Goal: Task Accomplishment & Management: Manage account settings

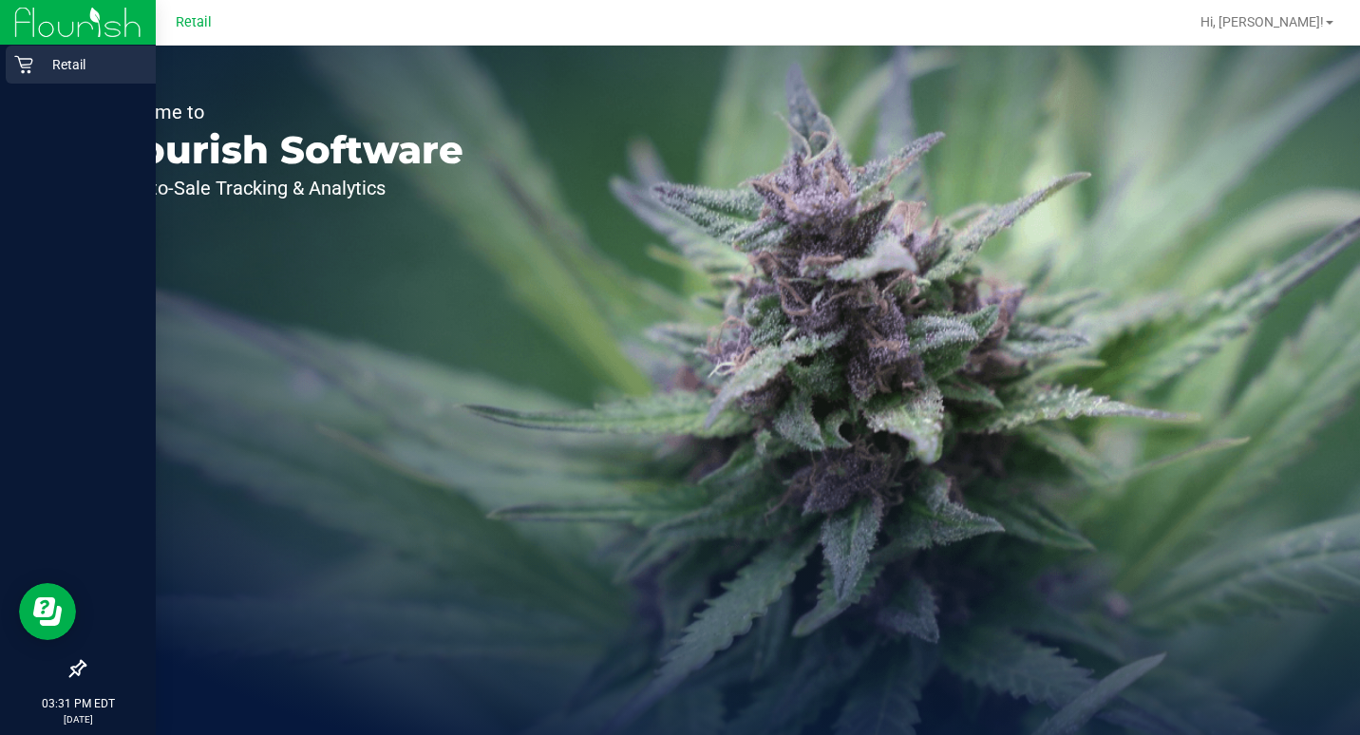
click at [28, 62] on icon at bounding box center [23, 64] width 19 height 19
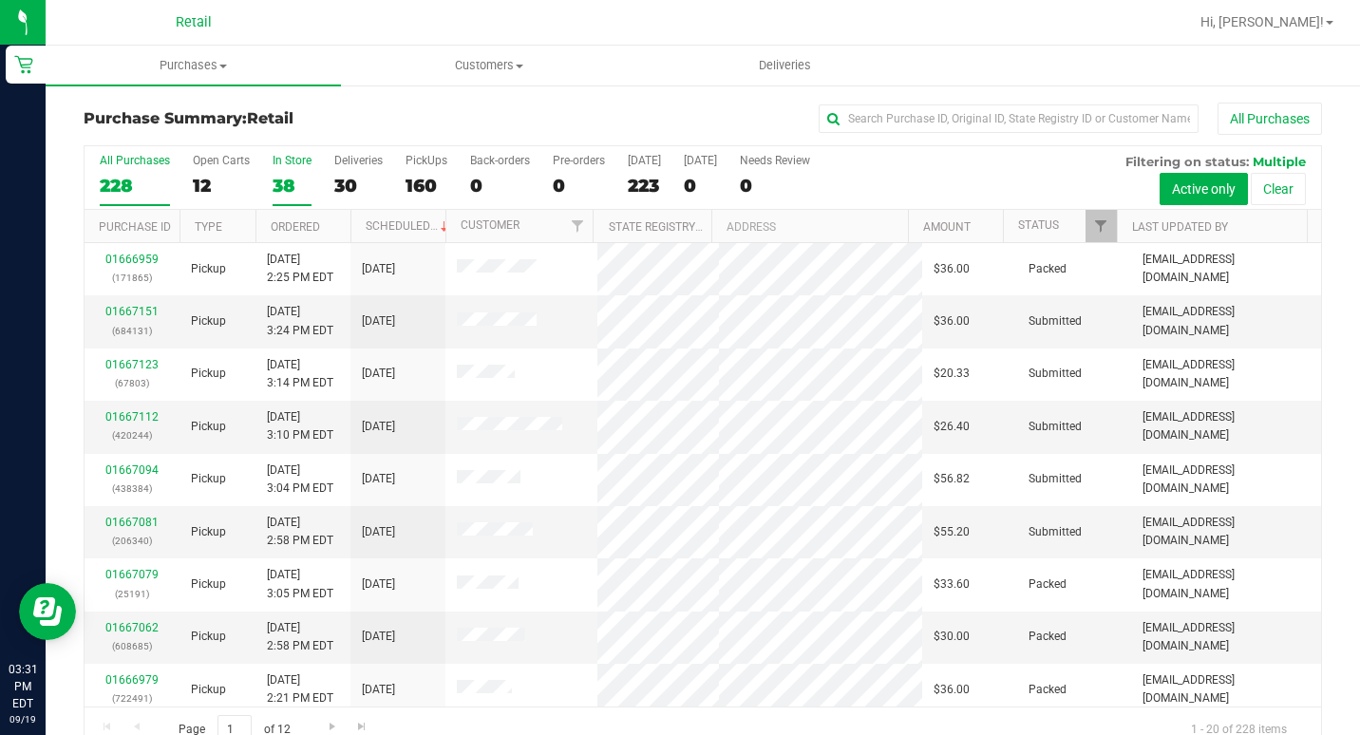
click at [279, 187] on div "38" at bounding box center [292, 186] width 39 height 22
click at [0, 0] on input "In Store 38" at bounding box center [0, 0] width 0 height 0
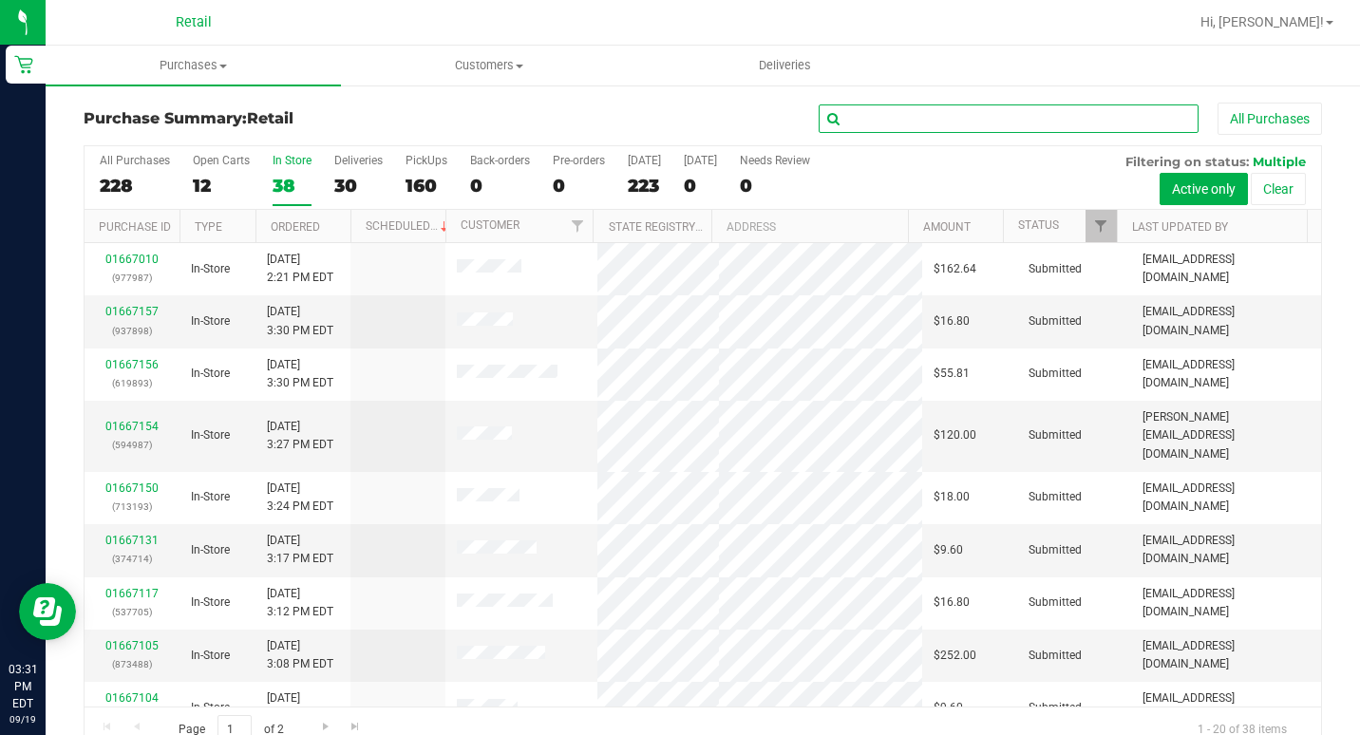
click at [1035, 119] on input "text" at bounding box center [1008, 118] width 380 height 28
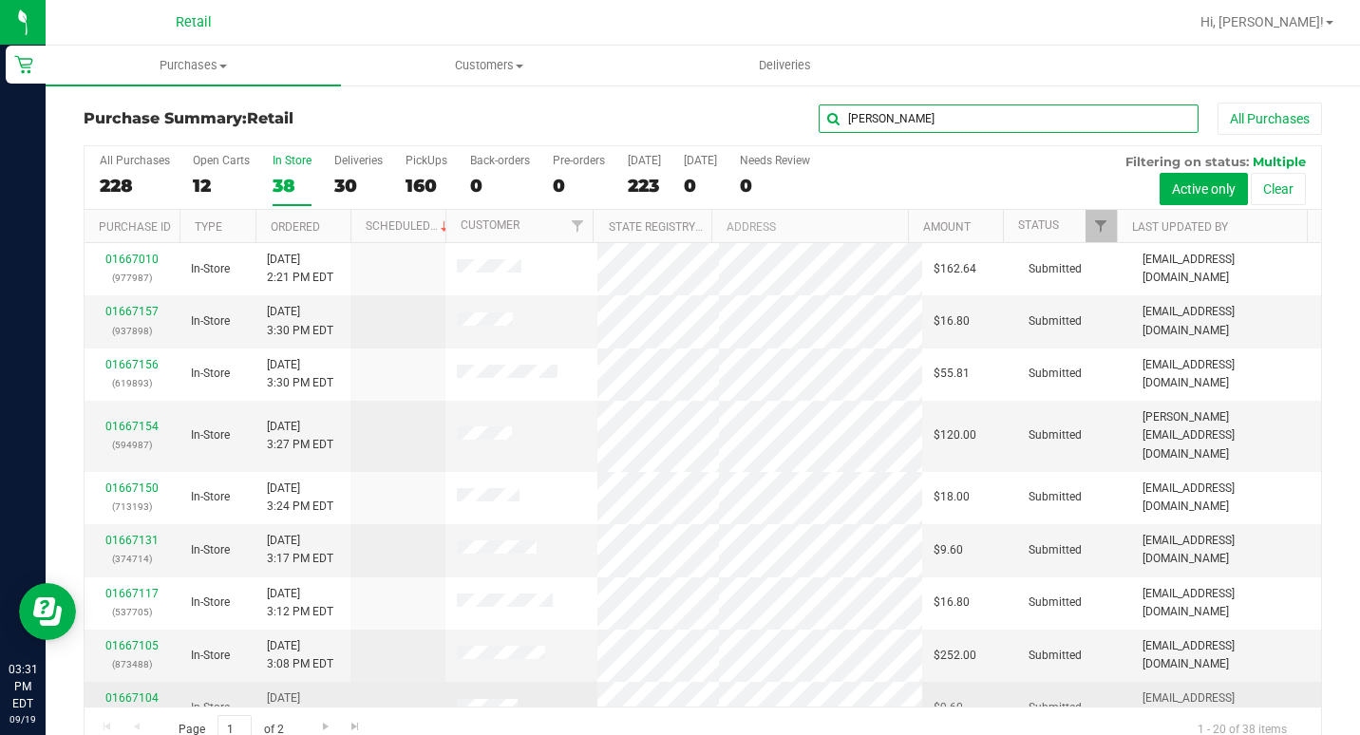
type input "[PERSON_NAME]"
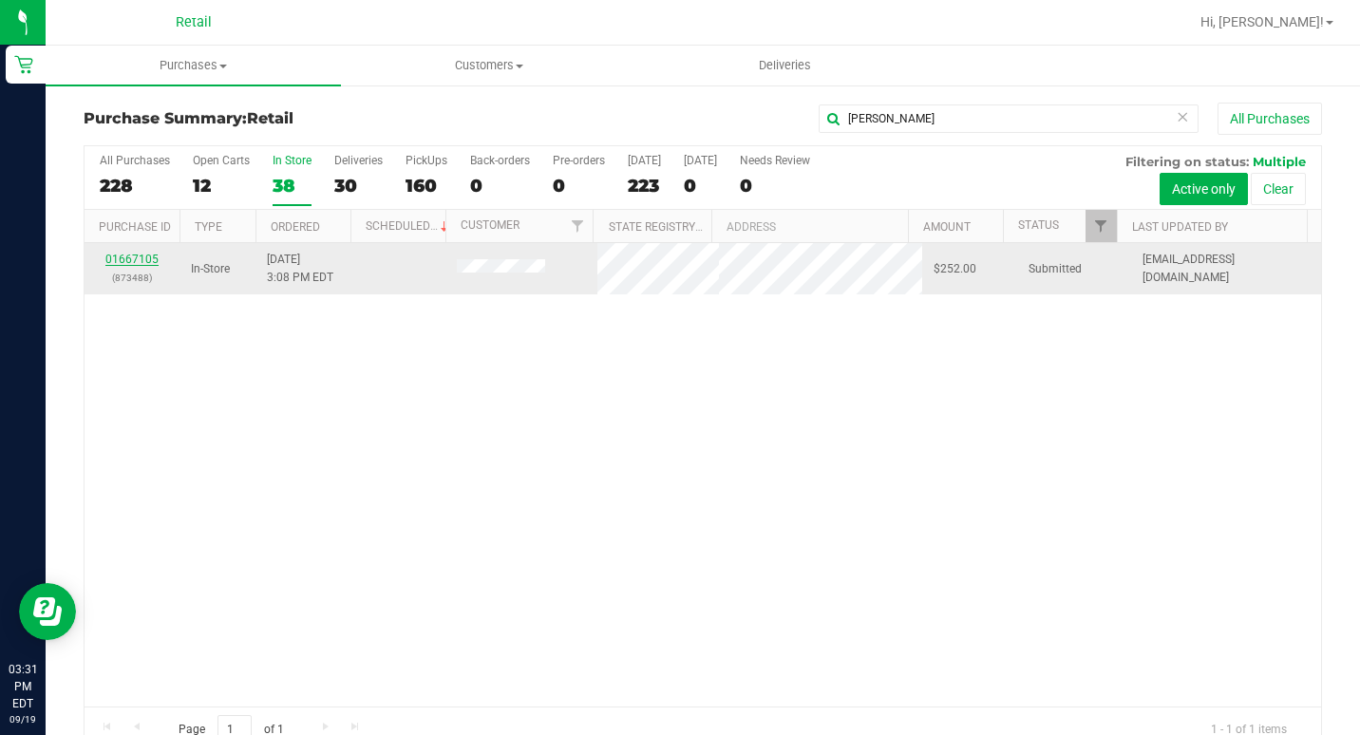
click at [135, 259] on link "01667105" at bounding box center [131, 259] width 53 height 13
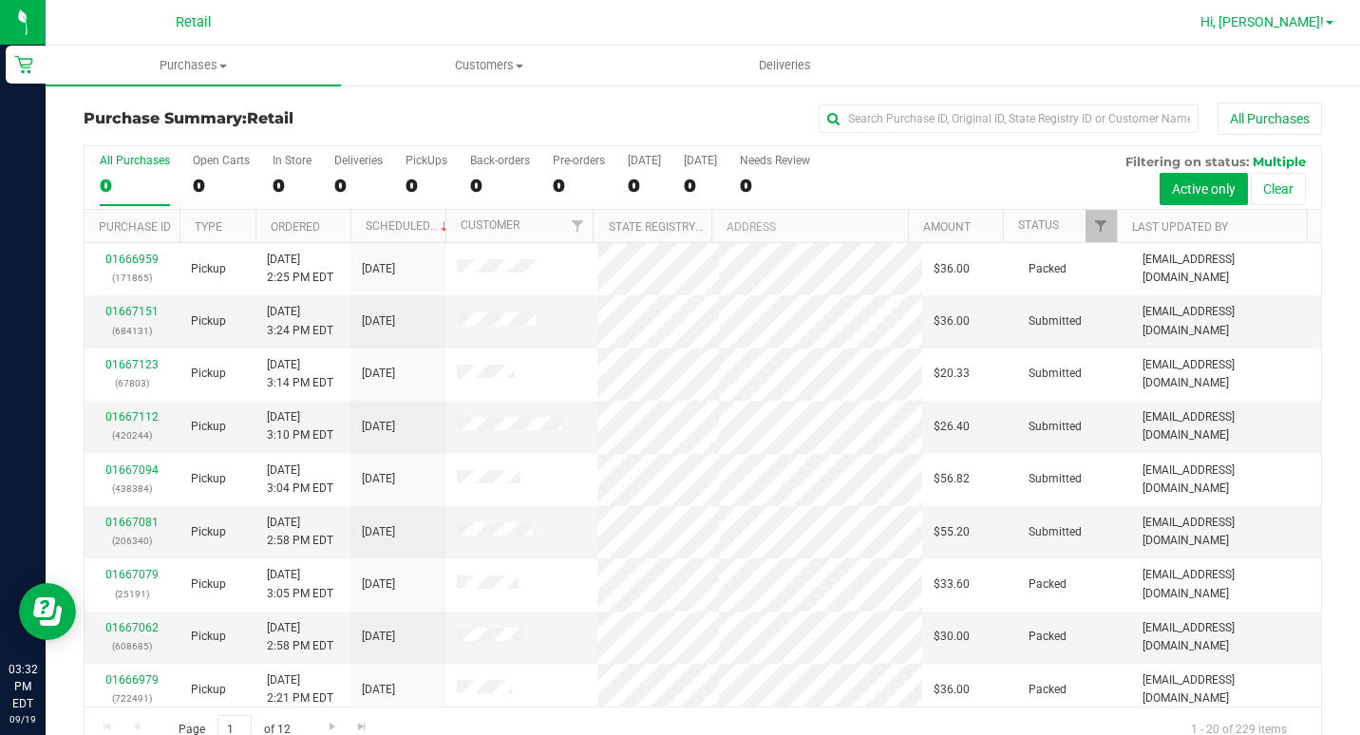
click at [1303, 15] on span "Hi, [PERSON_NAME]!" at bounding box center [1261, 21] width 123 height 15
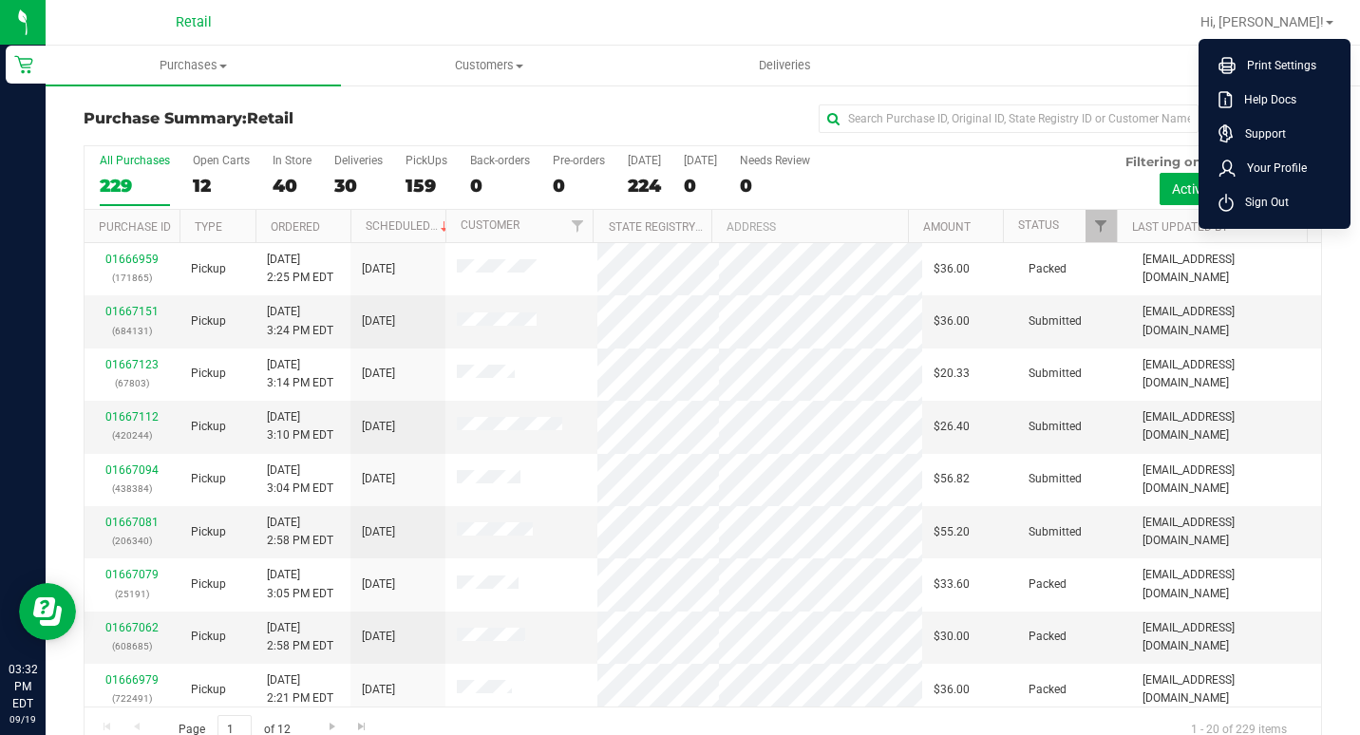
click at [1255, 195] on span "Sign Out" at bounding box center [1260, 202] width 55 height 19
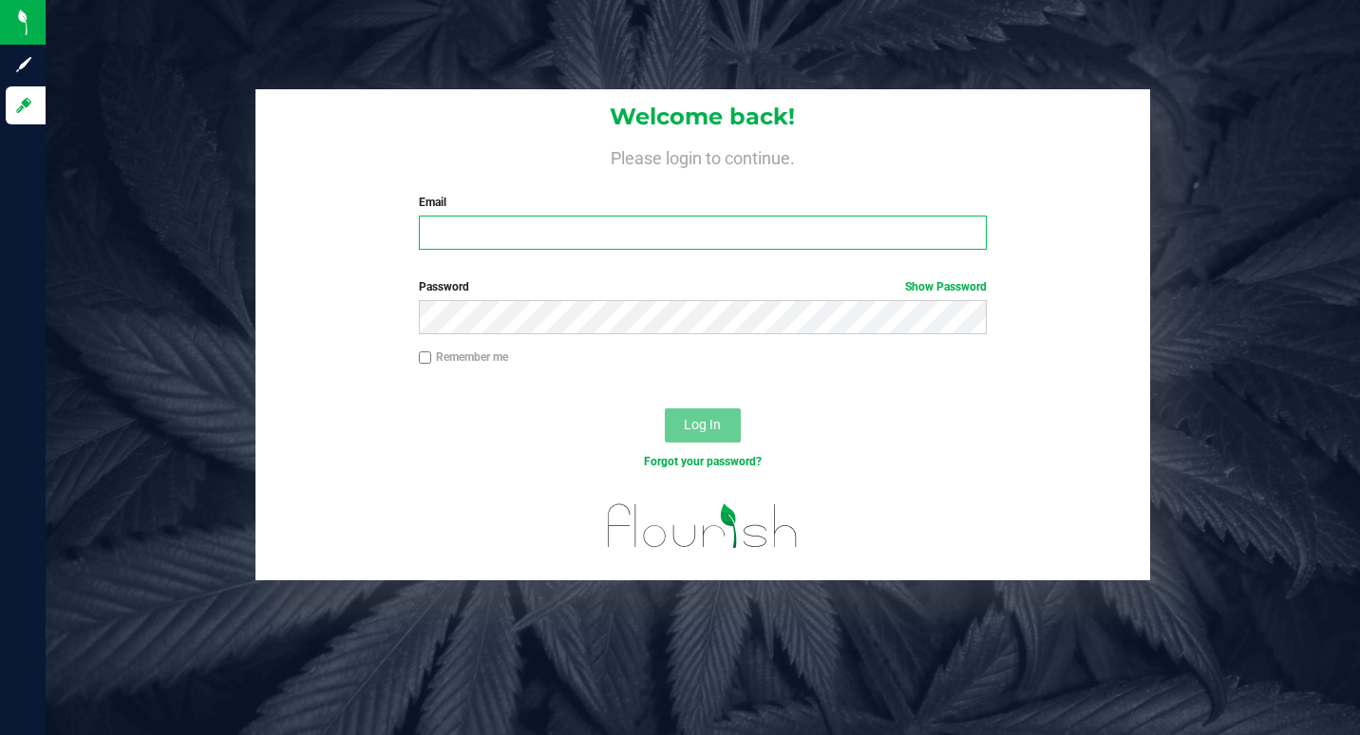
type input "emiliegoodrow@gmail.com"
click at [525, 236] on input "emiliegoodrow@gmail.com" at bounding box center [703, 233] width 568 height 34
drag, startPoint x: 660, startPoint y: 242, endPoint x: 228, endPoint y: 136, distance: 444.9
click at [48, 154] on div "Sign up Log in Welcome back! Please login to continue. Email emiliegoodrow@gmai…" at bounding box center [680, 367] width 1360 height 735
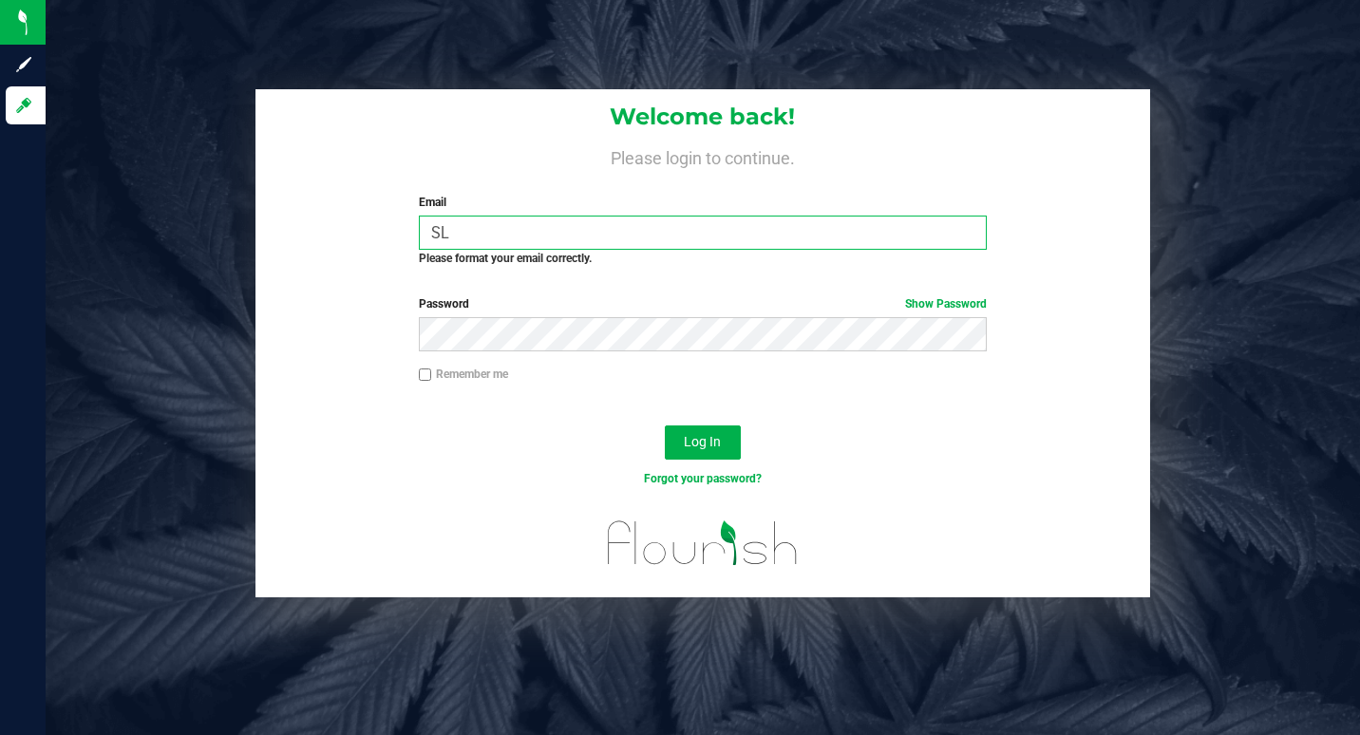
type input "S"
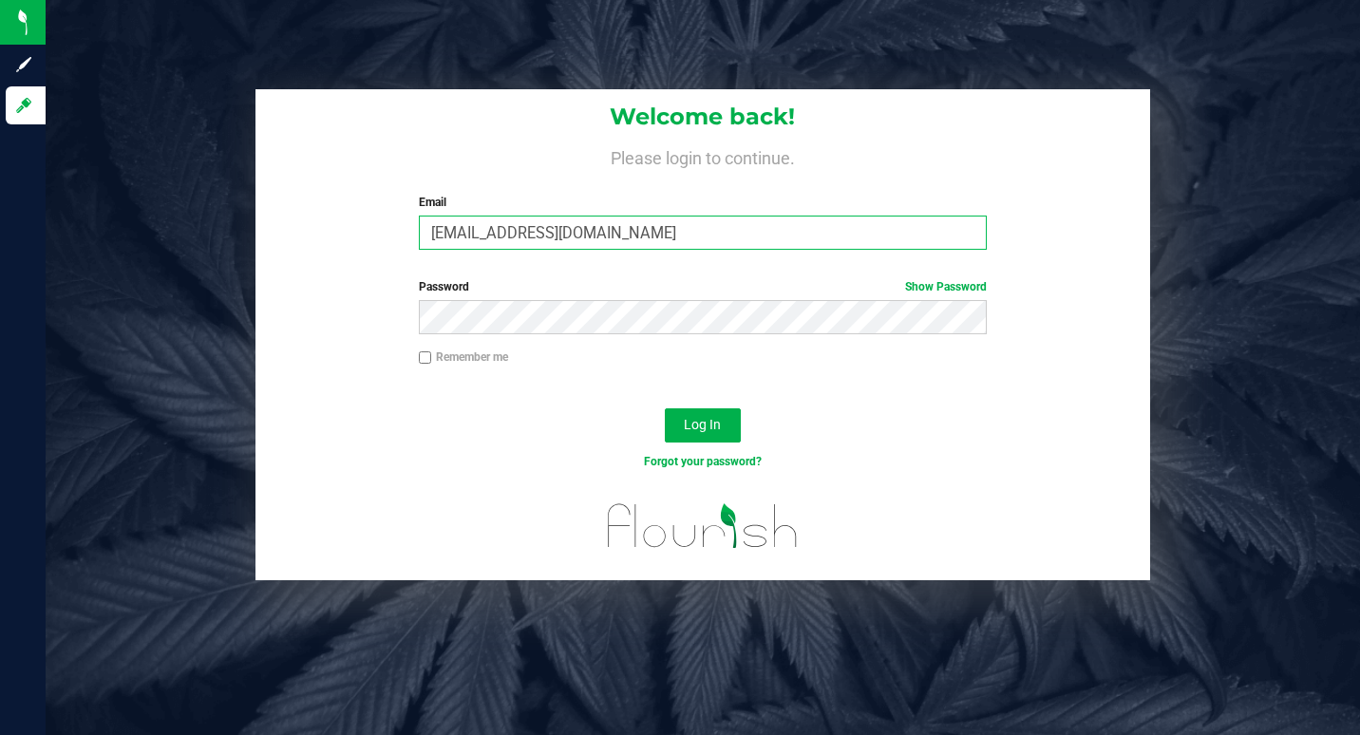
type input "slewis@slatercenter.com"
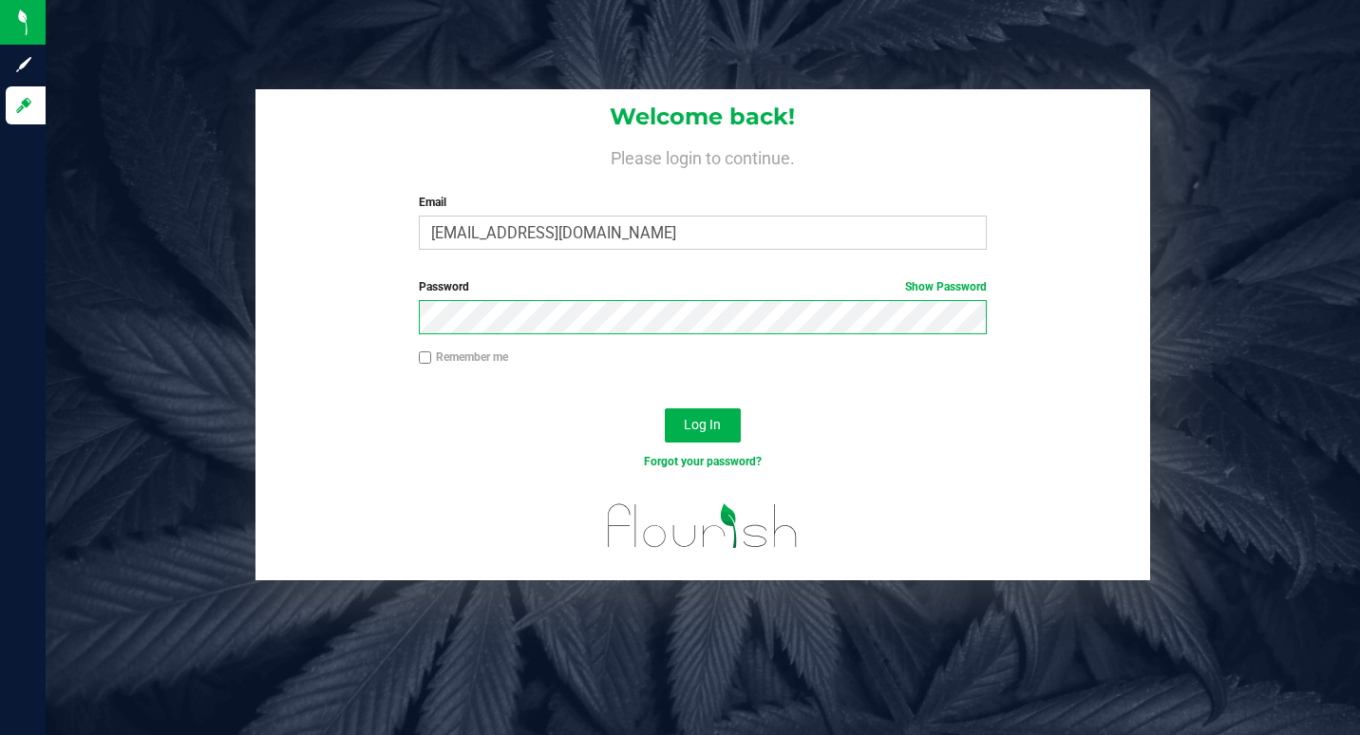
click at [665, 408] on button "Log In" at bounding box center [703, 425] width 76 height 34
